Goal: Find specific page/section: Find specific page/section

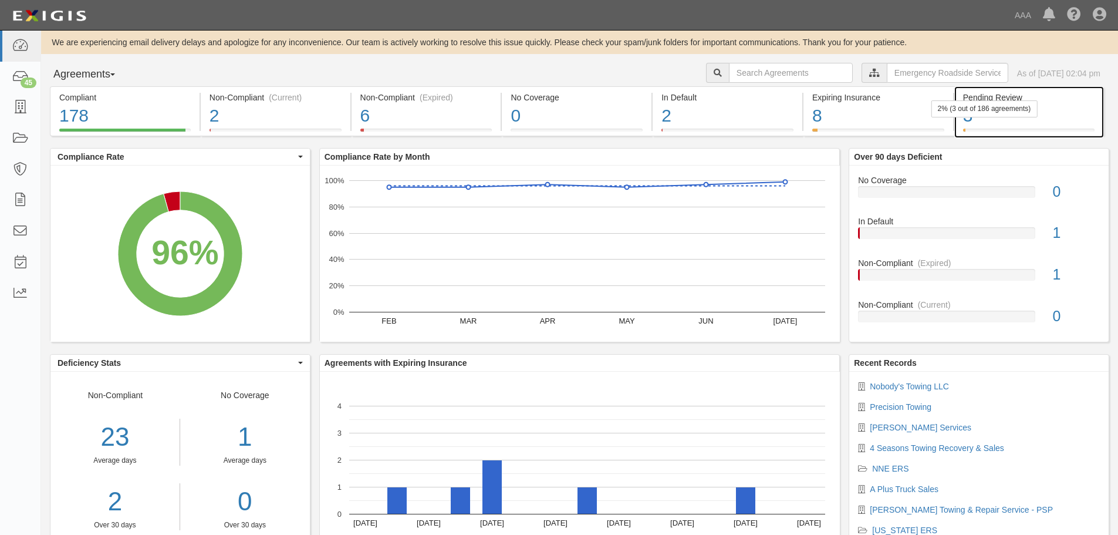
click at [1019, 110] on div "2% (3 out of 186 agreements)" at bounding box center [984, 108] width 106 height 17
